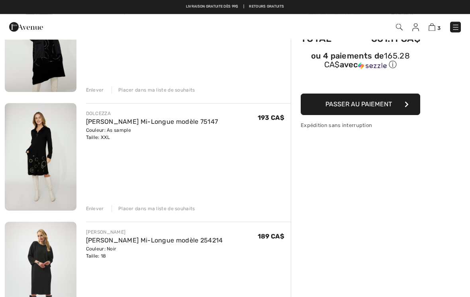
scroll to position [96, 0]
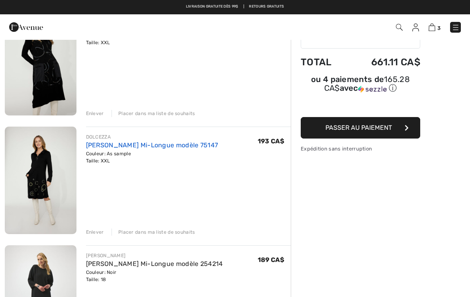
click at [190, 147] on link "[PERSON_NAME] Mi-Longue modèle 75147" at bounding box center [152, 146] width 132 height 8
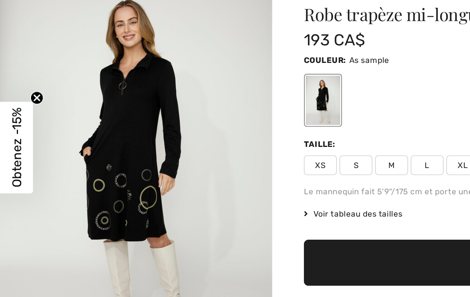
click at [89, 102] on img "1 / 5" at bounding box center [82, 162] width 165 height 247
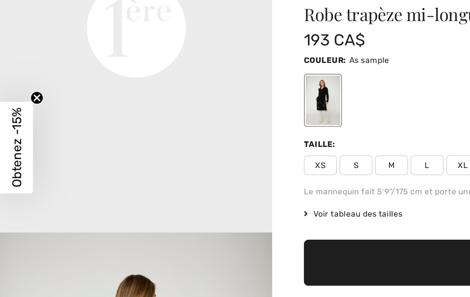
click at [172, 106] on div "Dolcezza Écrire un commentaire Robe trapèze mi-longue modèle 75147 193 CA$ Coul…" at bounding box center [318, 259] width 306 height 440
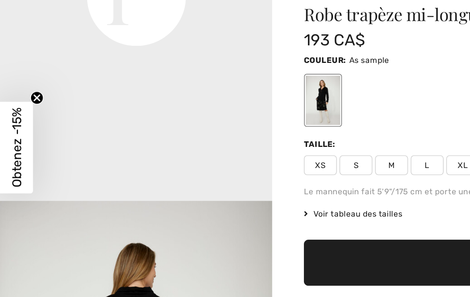
scroll to position [600, 0]
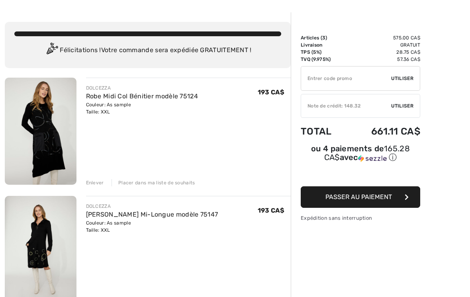
scroll to position [29, 0]
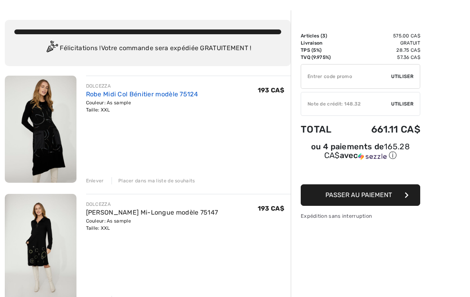
click at [181, 97] on link "Robe Midi Col Bénitier modèle 75124" at bounding box center [142, 95] width 112 height 8
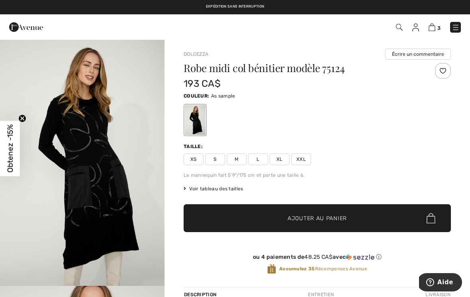
click at [98, 208] on img "1 / 4" at bounding box center [82, 162] width 165 height 247
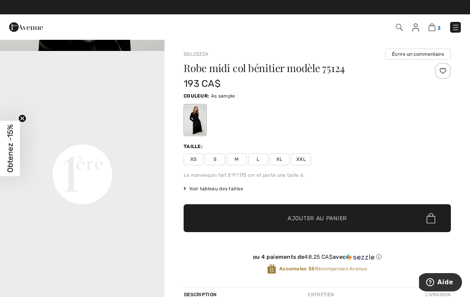
click at [433, 31] on img at bounding box center [432, 28] width 7 height 8
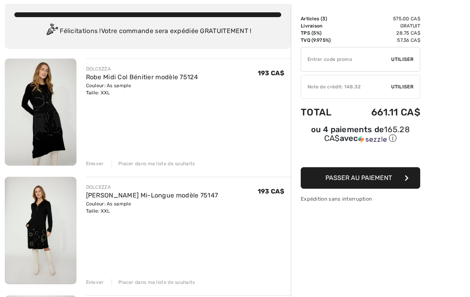
scroll to position [46, 0]
click at [169, 164] on div "Placer dans ma liste de souhaits" at bounding box center [154, 163] width 84 height 7
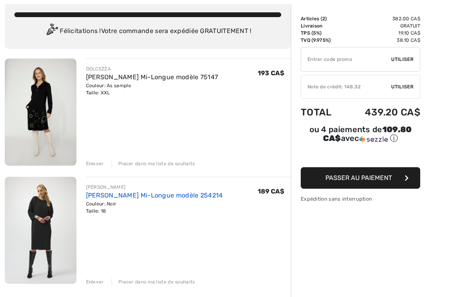
click at [173, 197] on link "[PERSON_NAME] Mi-Longue modèle 254214" at bounding box center [154, 196] width 137 height 8
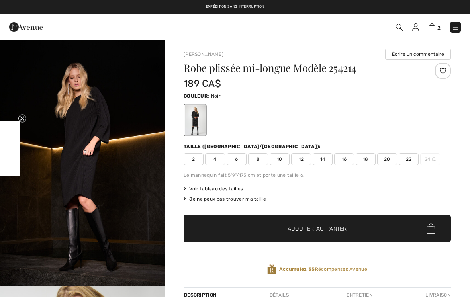
checkbox input "true"
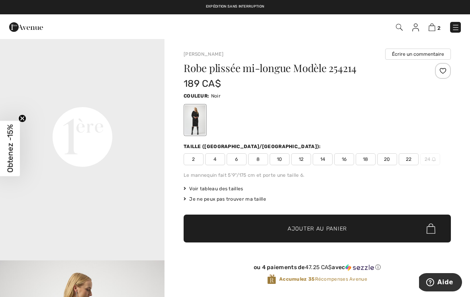
scroll to position [520, 0]
